Goal: Book appointment/travel/reservation

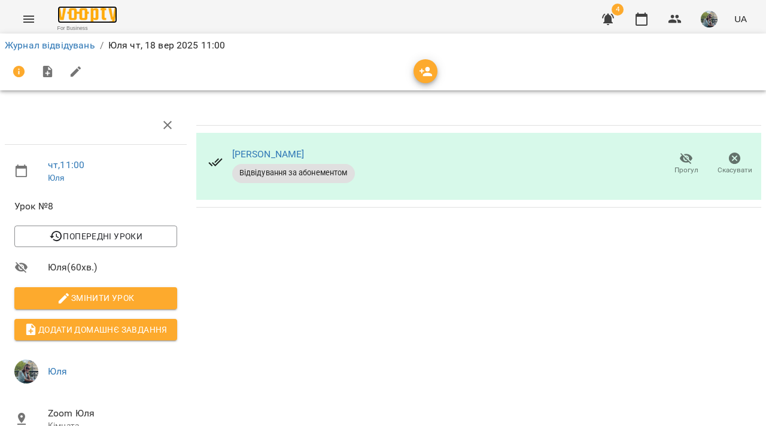
click at [87, 20] on img at bounding box center [87, 14] width 60 height 17
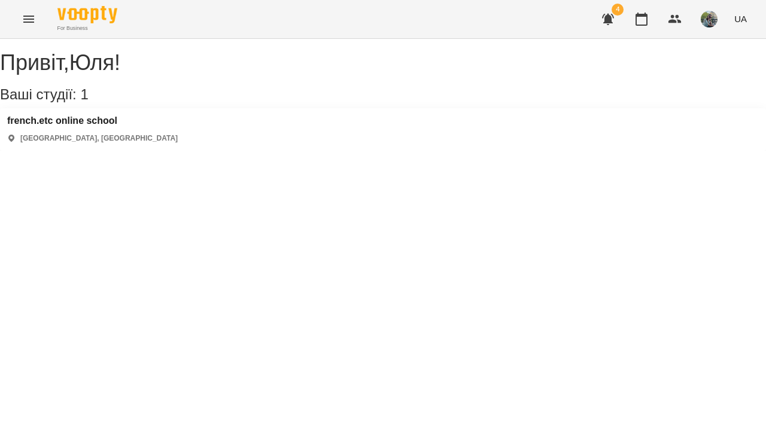
click at [140, 134] on div "french.etc online school [GEOGRAPHIC_DATA], [GEOGRAPHIC_DATA]" at bounding box center [383, 129] width 766 height 42
click at [123, 126] on h3 "french.etc online school" at bounding box center [92, 120] width 170 height 11
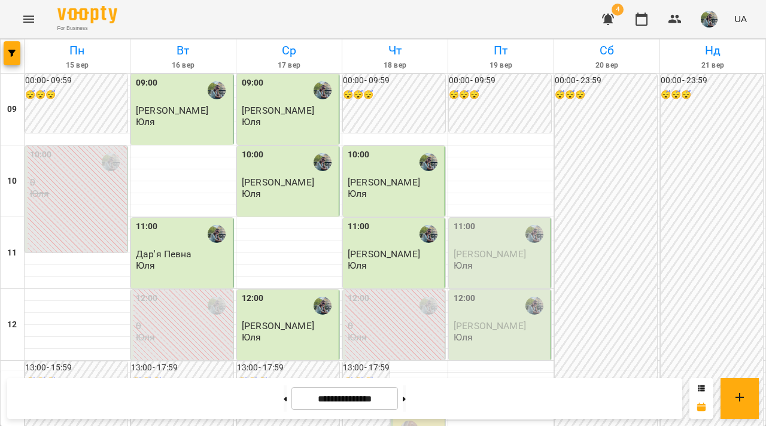
scroll to position [554, 0]
click at [405, 406] on button at bounding box center [404, 398] width 3 height 26
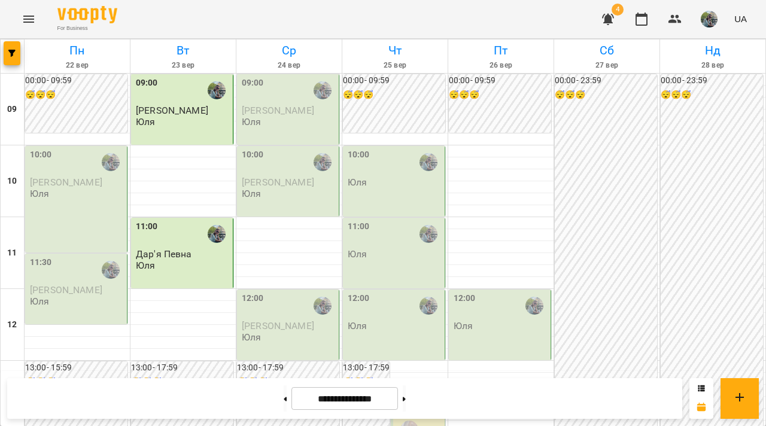
scroll to position [517, 0]
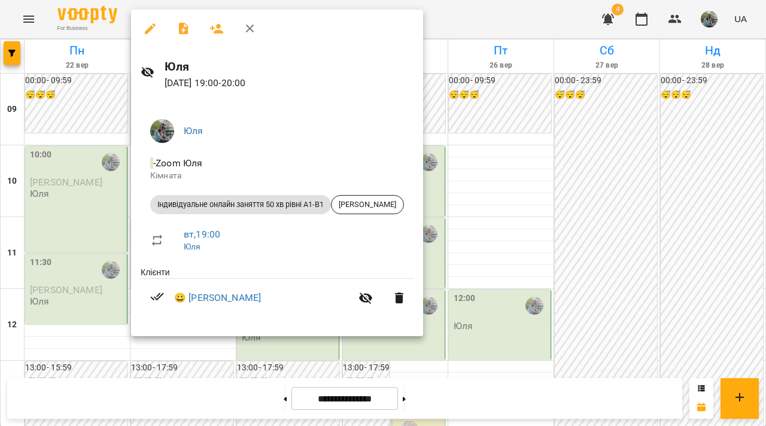
click at [73, 151] on div at bounding box center [383, 213] width 766 height 426
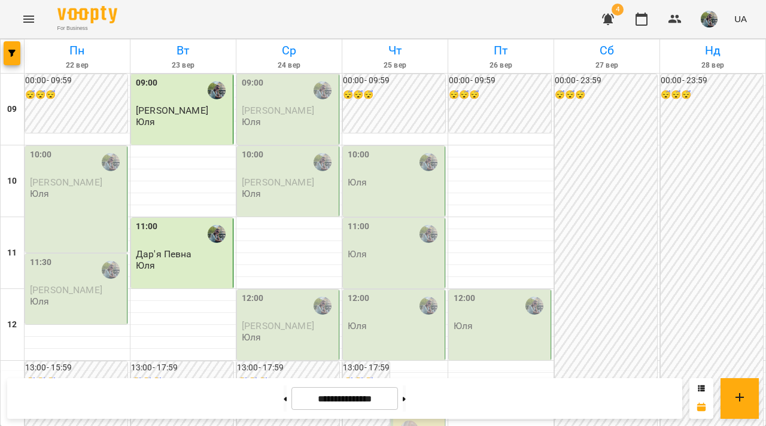
scroll to position [0, 0]
click at [283, 408] on button at bounding box center [284, 398] width 3 height 26
type input "**********"
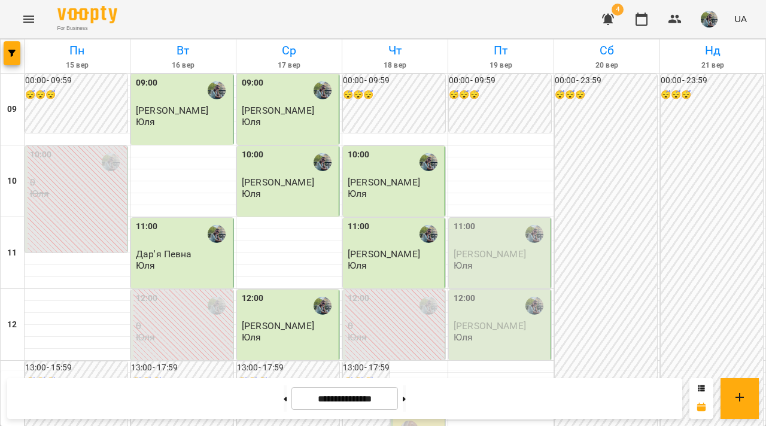
scroll to position [699, 0]
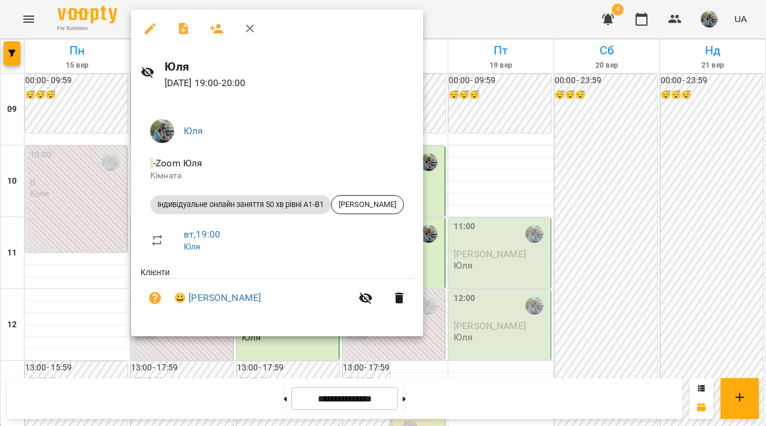
click at [497, 164] on div at bounding box center [383, 213] width 766 height 426
